Goal: Task Accomplishment & Management: Use online tool/utility

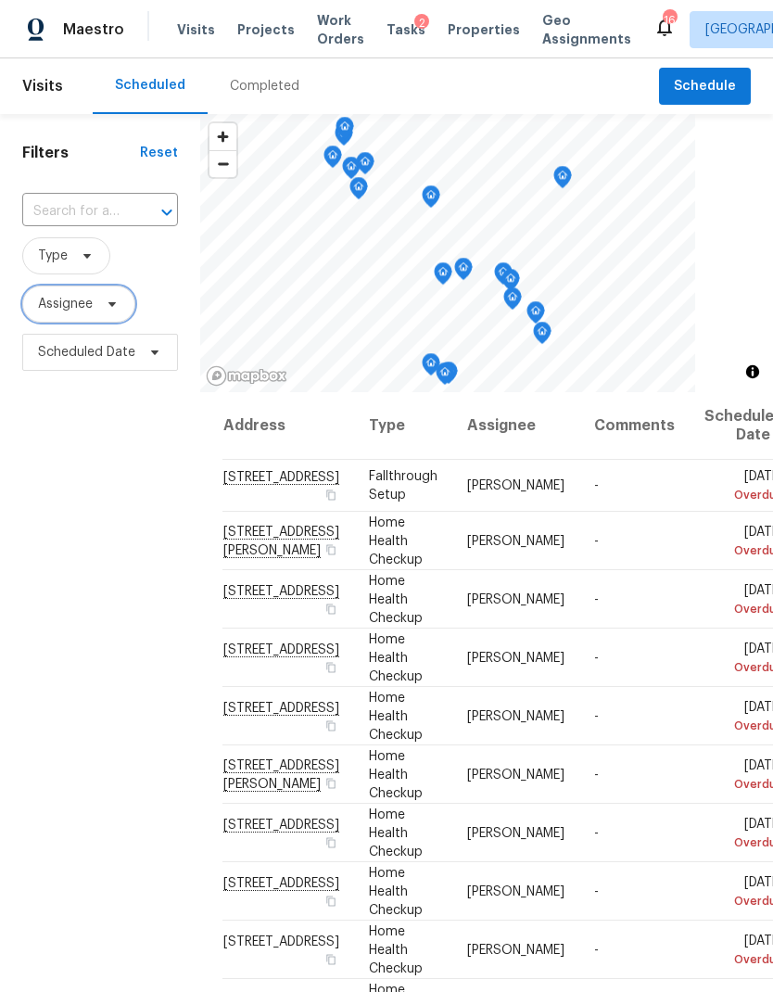
click at [105, 308] on icon at bounding box center [112, 304] width 15 height 15
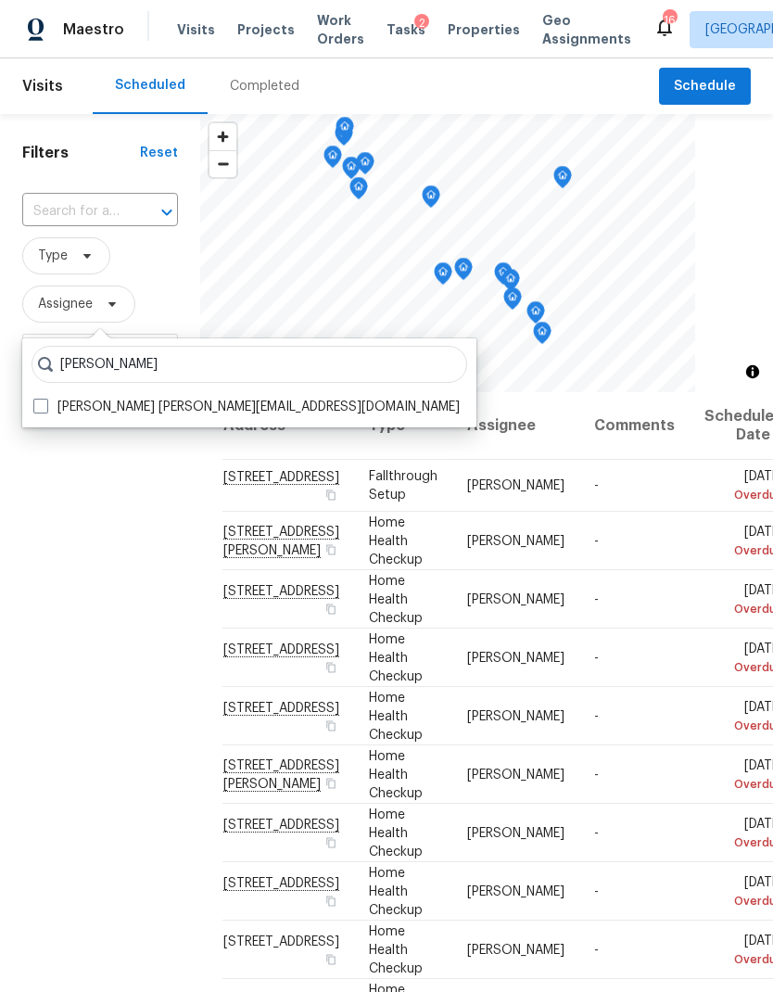
type input "[PERSON_NAME]"
click at [43, 408] on span at bounding box center [40, 406] width 15 height 15
click at [43, 408] on input "[PERSON_NAME] [PERSON_NAME][EMAIL_ADDRESS][DOMAIN_NAME]" at bounding box center [39, 404] width 12 height 12
checkbox input "true"
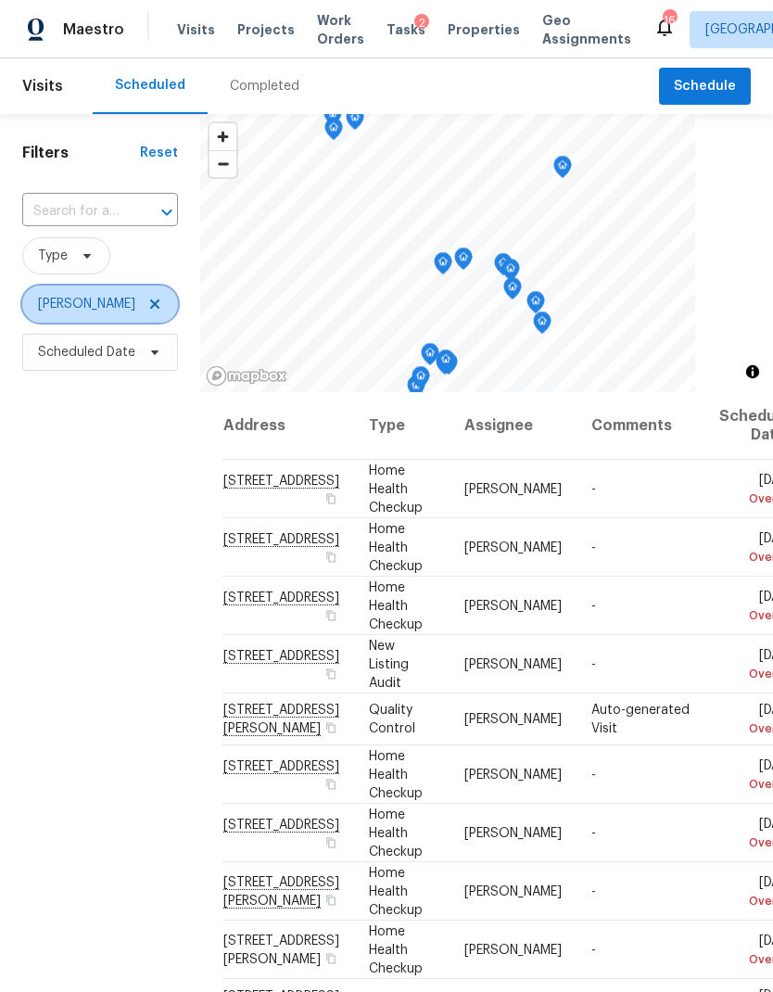
click at [147, 305] on icon at bounding box center [154, 304] width 15 height 15
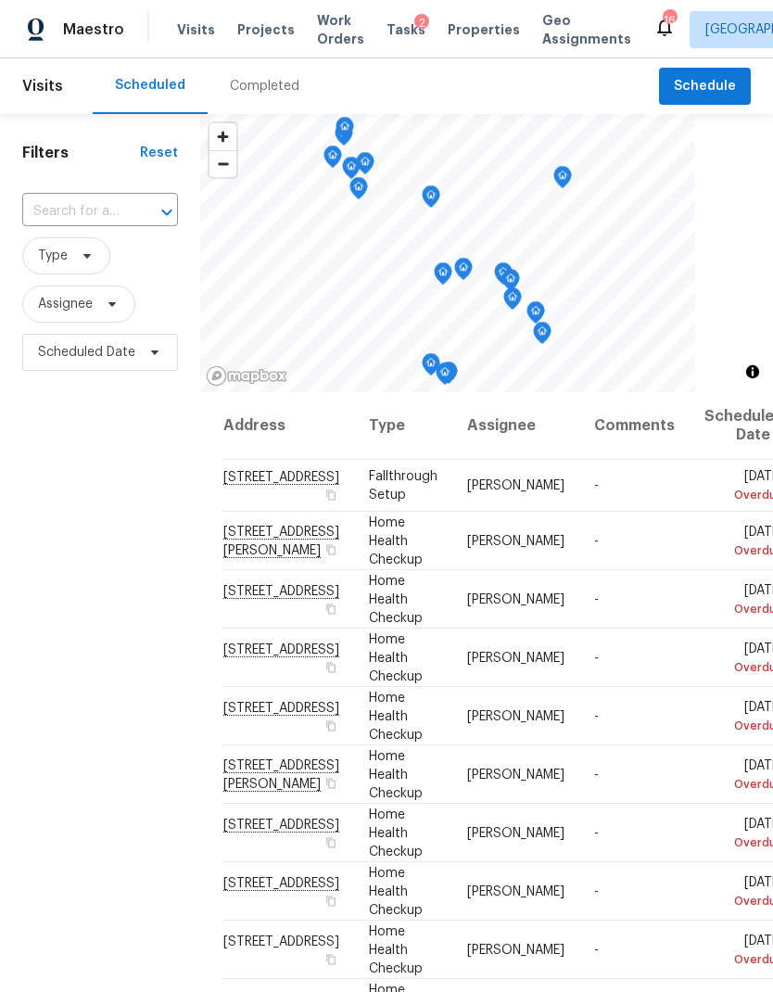
click at [97, 197] on input "text" at bounding box center [74, 211] width 104 height 29
type input "1333"
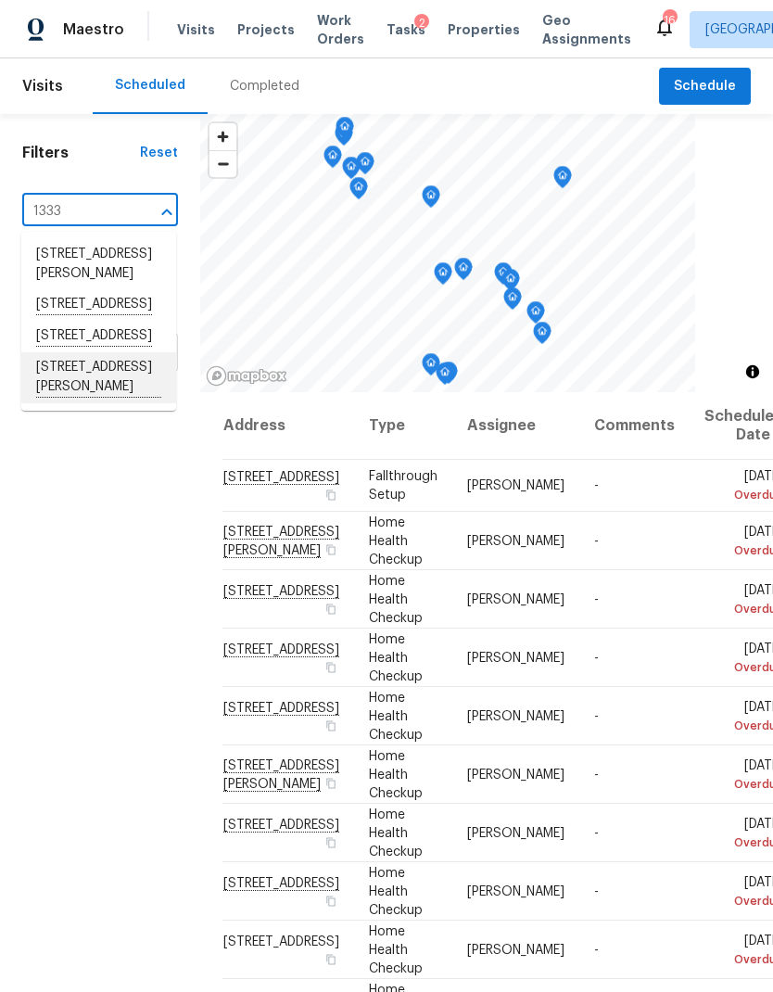
click at [124, 403] on li "[STREET_ADDRESS][PERSON_NAME]" at bounding box center [98, 377] width 155 height 51
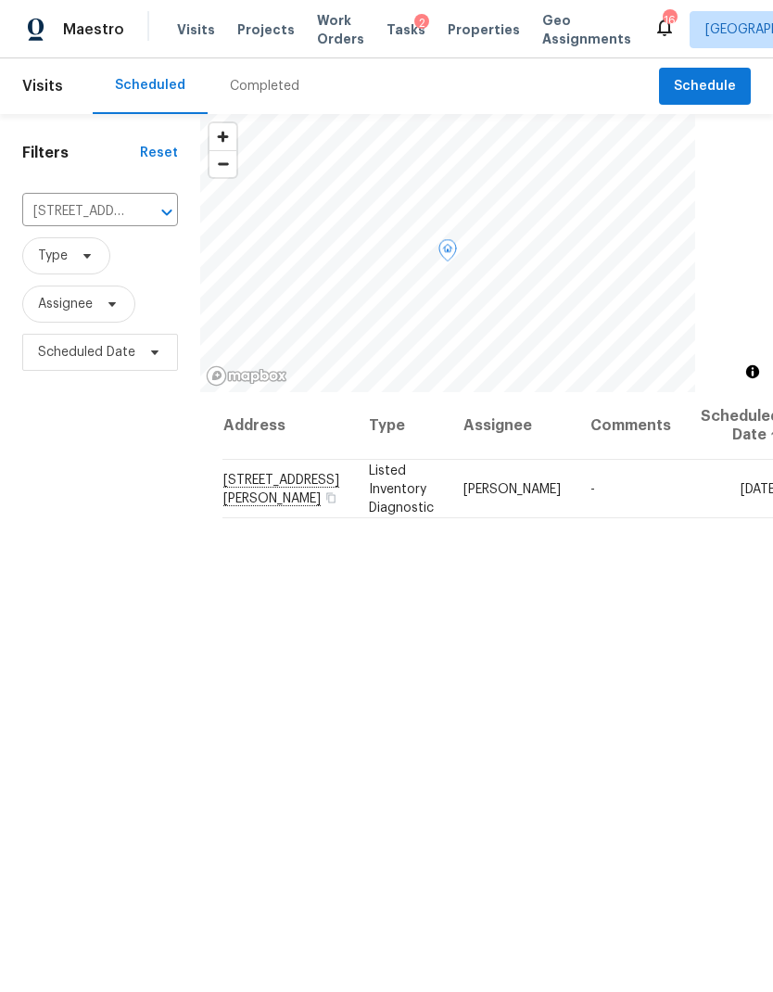
click at [0, 0] on icon at bounding box center [0, 0] width 0 height 0
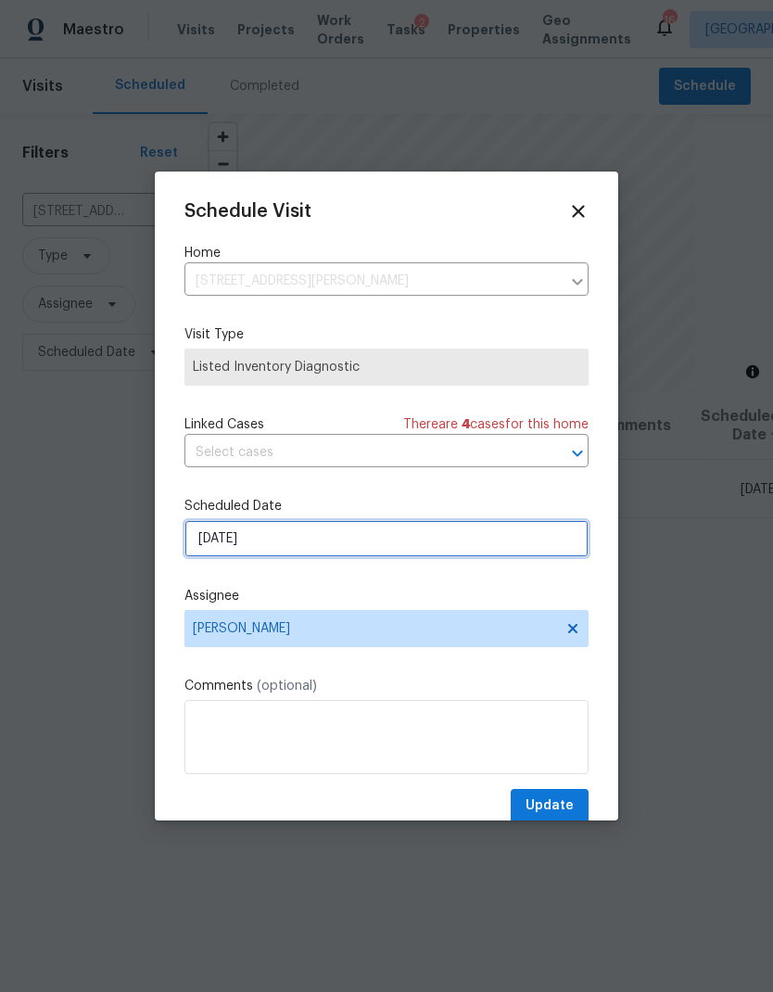
click at [365, 537] on input "[DATE]" at bounding box center [386, 538] width 404 height 37
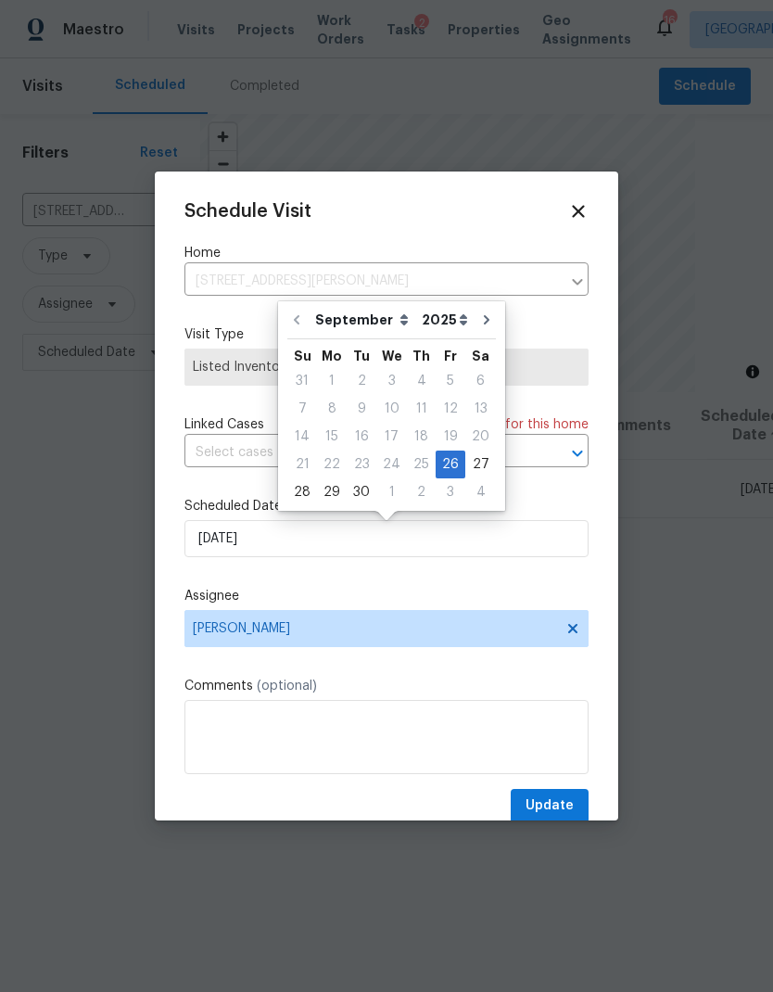
click at [566, 496] on div "Schedule Visit Home [STREET_ADDRESS][PERSON_NAME] ​ Visit Type Listed Inventory…" at bounding box center [386, 512] width 404 height 622
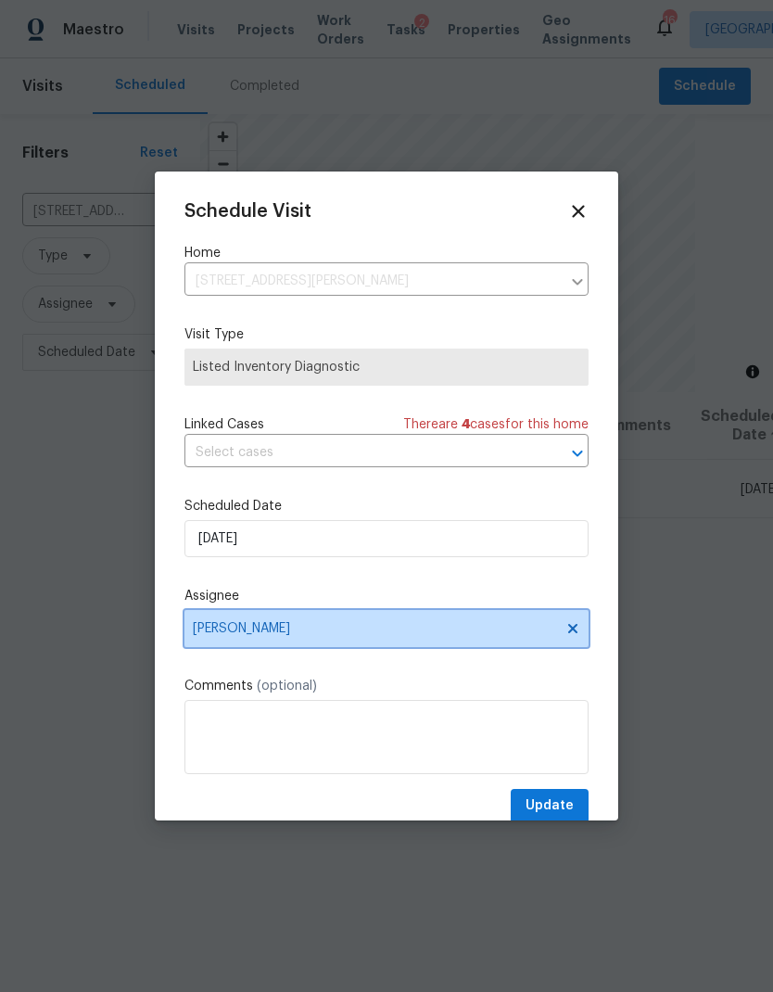
click at [439, 626] on span "[PERSON_NAME]" at bounding box center [374, 628] width 363 height 15
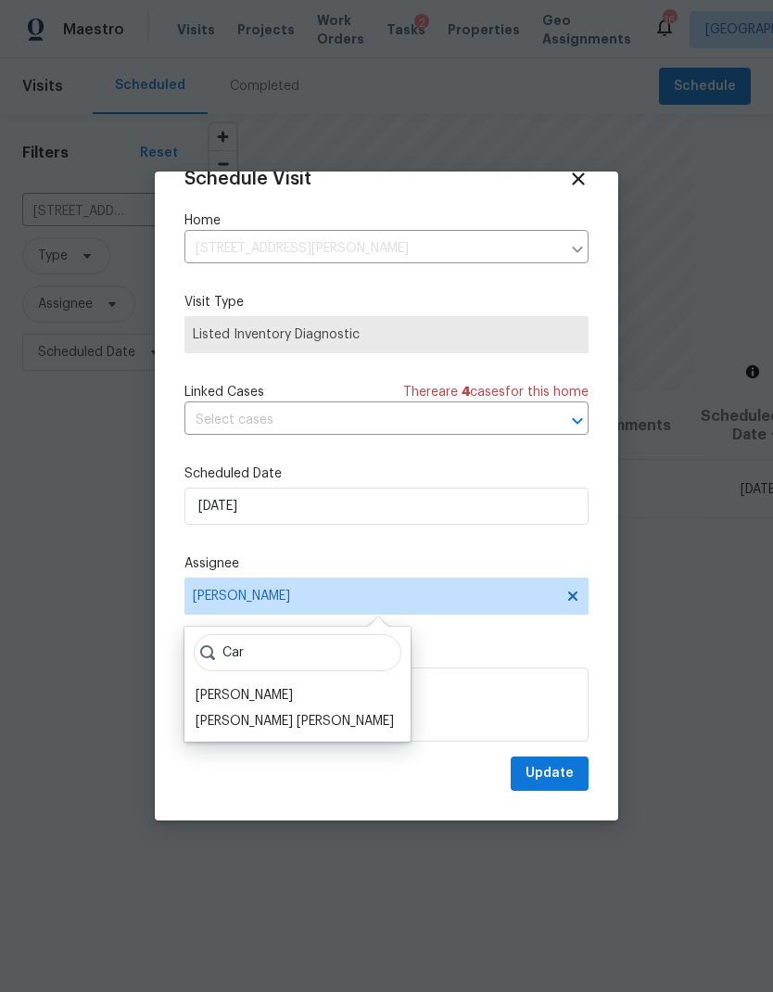
scroll to position [36, 0]
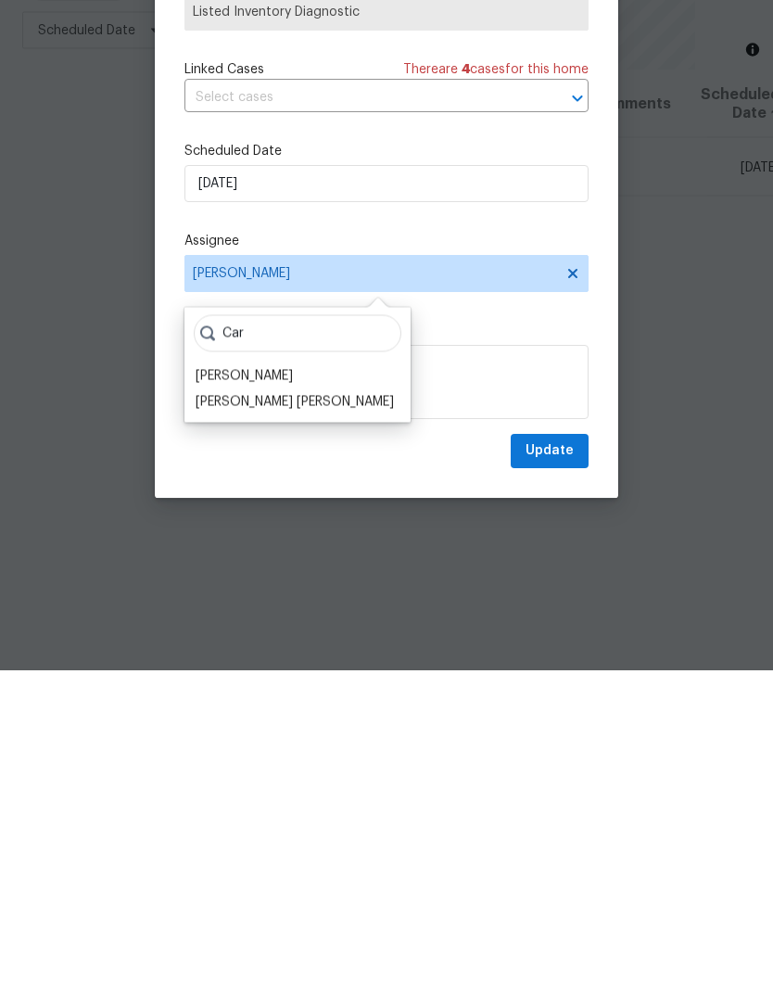
type input "Car"
click at [248, 689] on div "[PERSON_NAME]" at bounding box center [244, 698] width 97 height 19
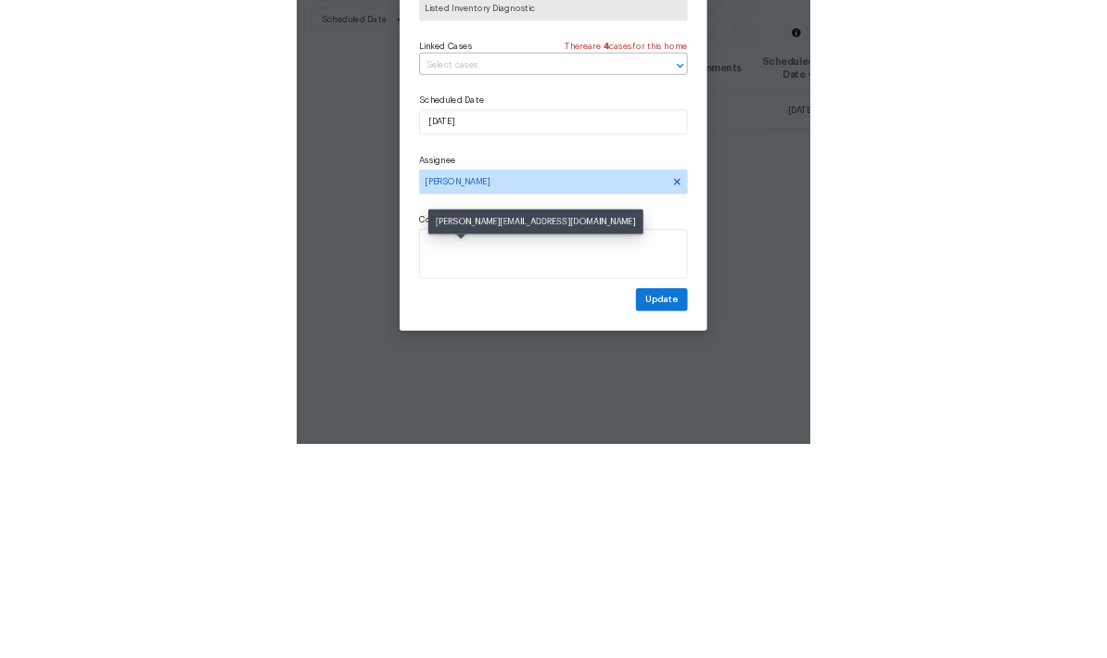
scroll to position [74, 0]
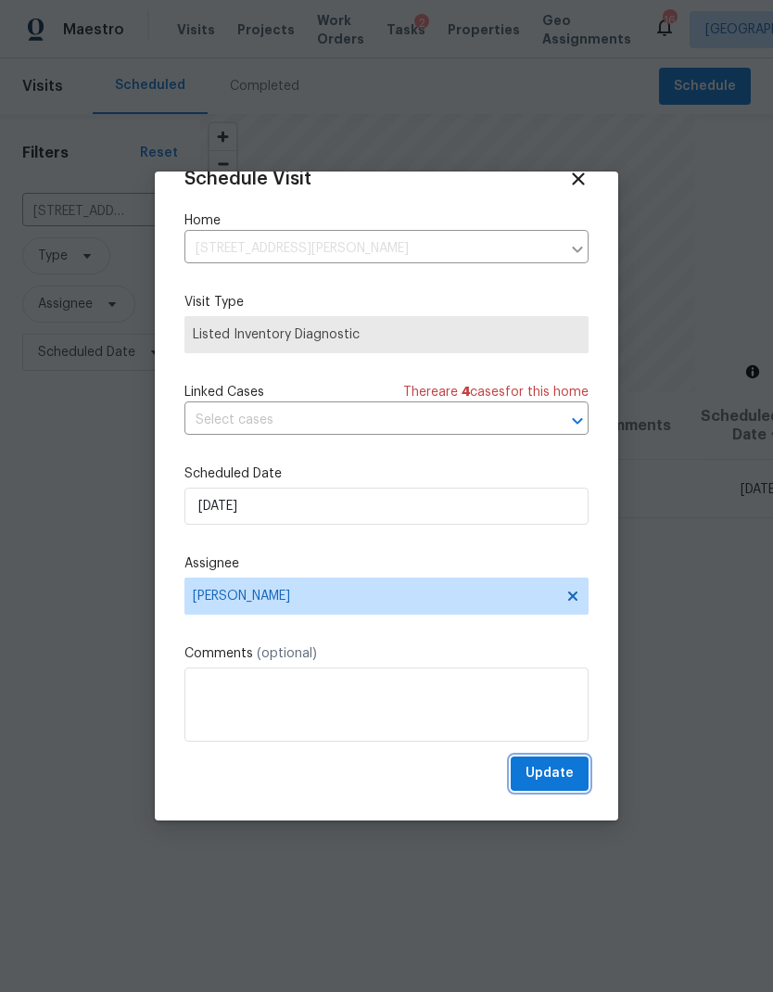
click at [563, 766] on span "Update" at bounding box center [550, 773] width 48 height 23
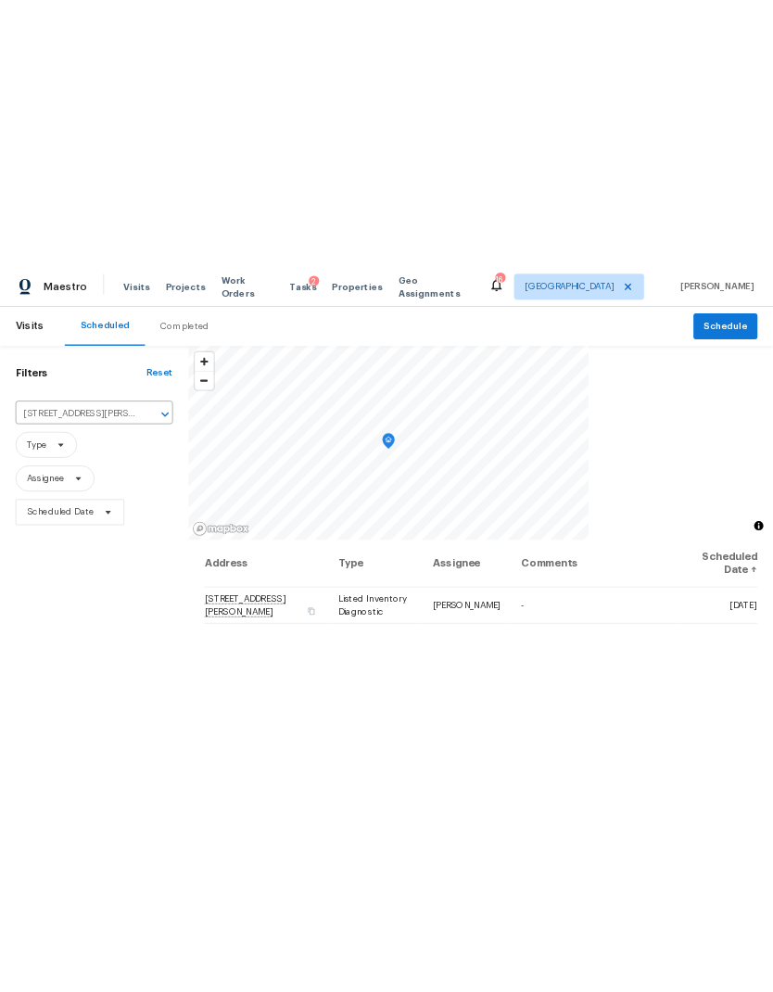
scroll to position [0, 0]
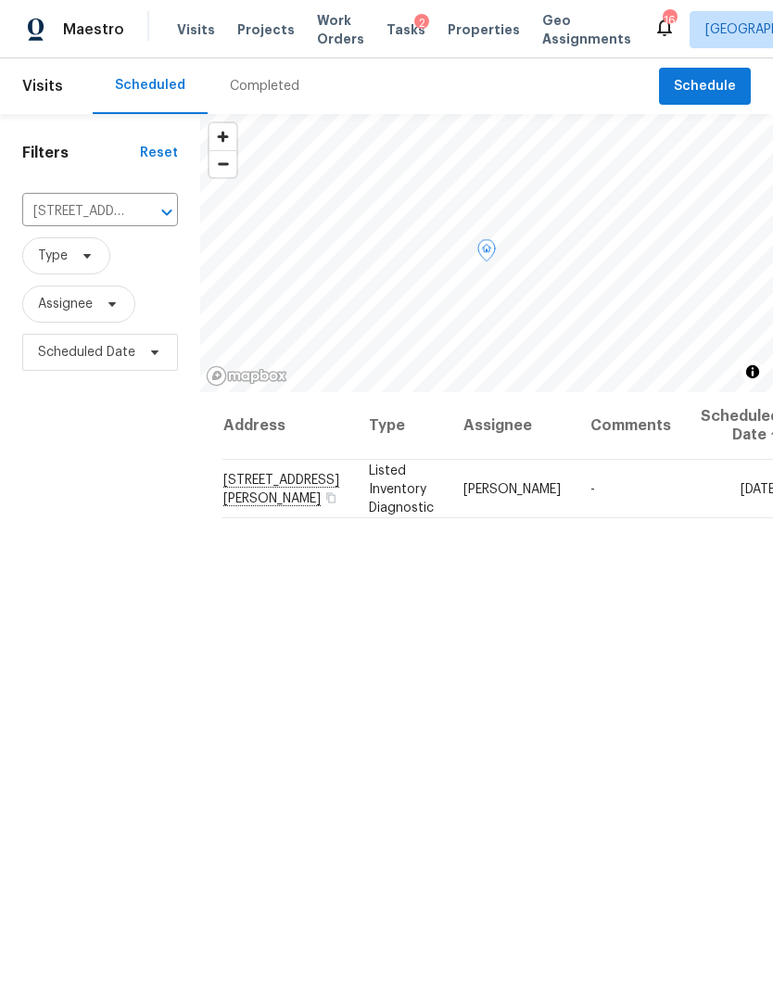
click at [0, 0] on icon at bounding box center [0, 0] width 0 height 0
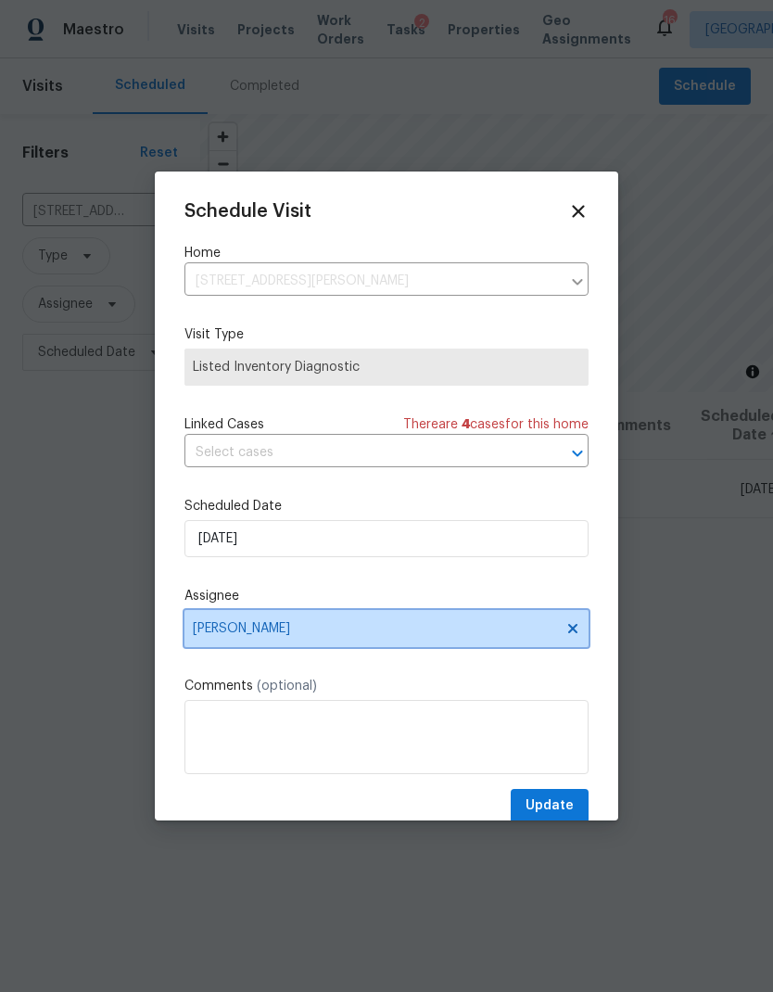
click at [400, 636] on span "[PERSON_NAME]" at bounding box center [374, 628] width 363 height 15
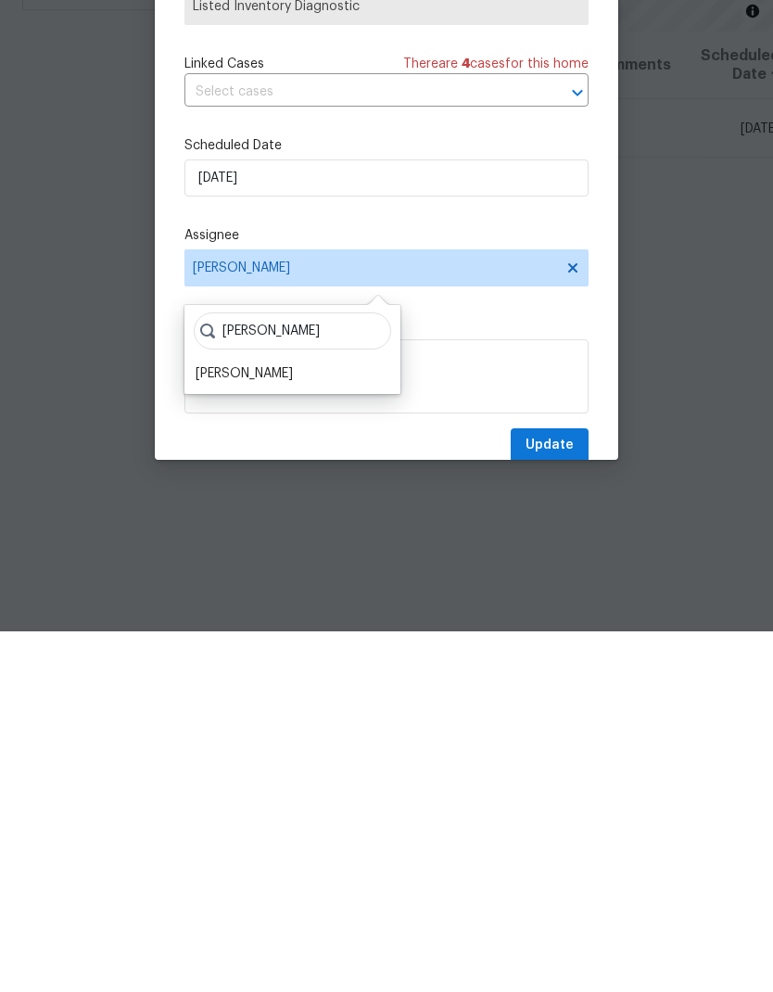
type input "[PERSON_NAME]"
click at [261, 725] on div "[PERSON_NAME]" at bounding box center [244, 734] width 97 height 19
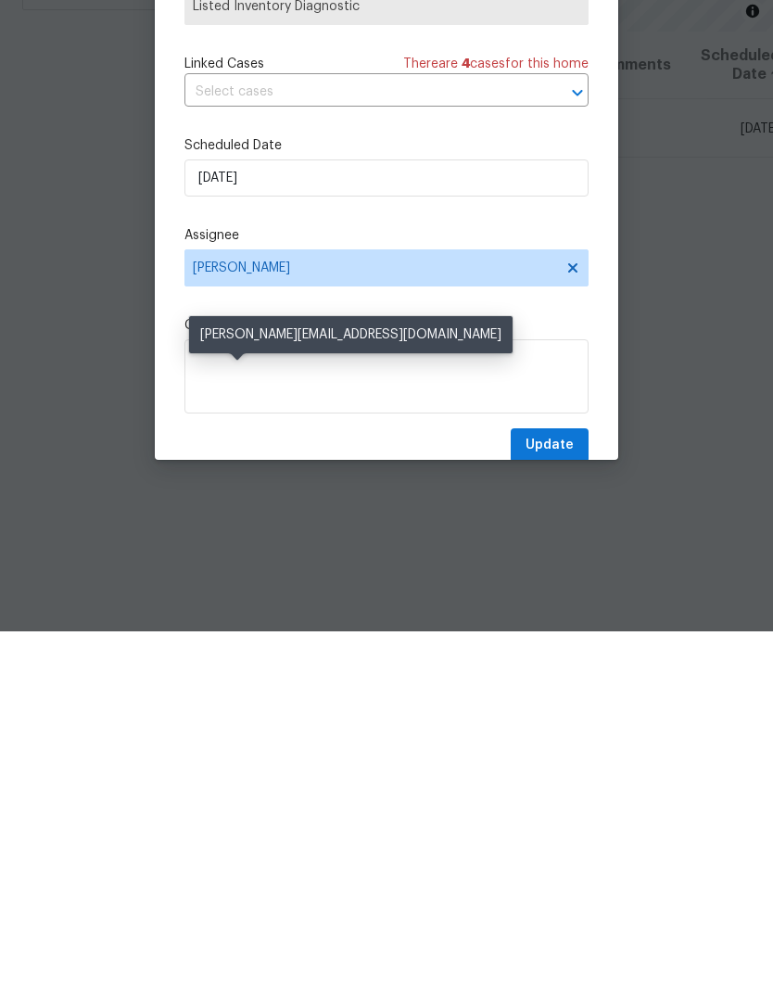
scroll to position [74, 0]
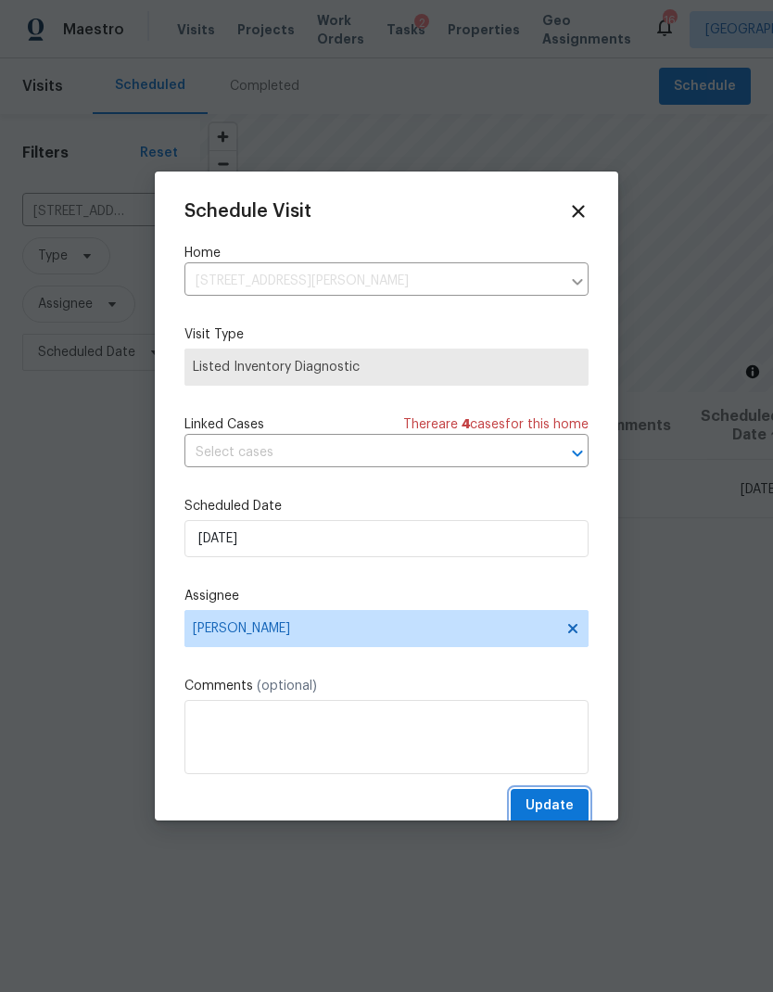
click at [568, 811] on span "Update" at bounding box center [550, 805] width 48 height 23
